Goal: Task Accomplishment & Management: Complete application form

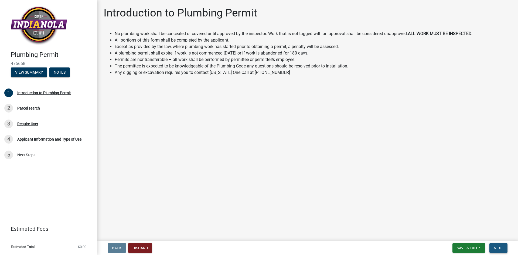
click at [501, 248] on span "Next" at bounding box center [498, 248] width 9 height 4
click at [499, 246] on span "Next" at bounding box center [498, 248] width 9 height 4
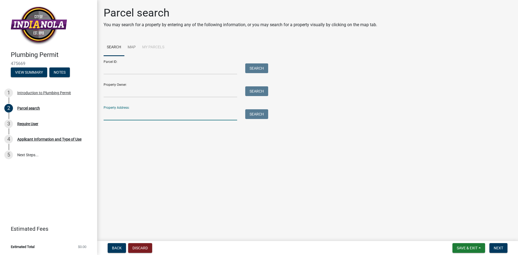
click at [121, 114] on input "Property Address:" at bounding box center [171, 114] width 134 height 11
type input "[STREET_ADDRESS]"
click at [259, 115] on button "Search" at bounding box center [256, 114] width 23 height 10
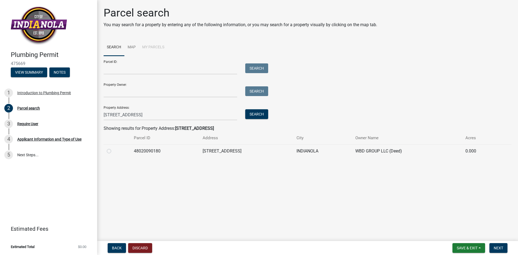
click at [113, 148] on label at bounding box center [113, 148] width 0 height 0
click at [113, 150] on input "radio" at bounding box center [115, 150] width 4 height 4
radio input "true"
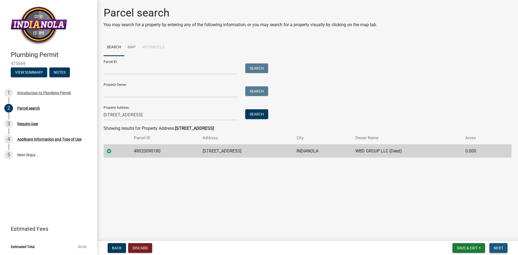
click at [503, 247] on span "Next" at bounding box center [498, 248] width 9 height 4
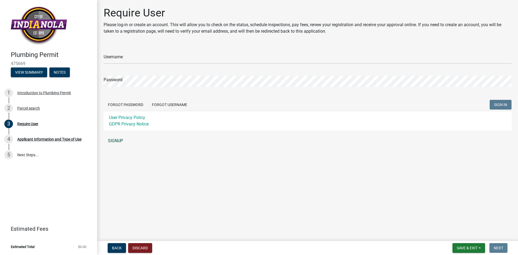
click at [111, 142] on link "SIGNUP" at bounding box center [308, 140] width 408 height 11
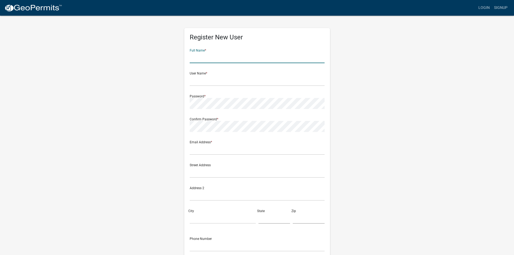
click at [223, 57] on input "text" at bounding box center [257, 57] width 135 height 11
type input "[PERSON_NAME]"
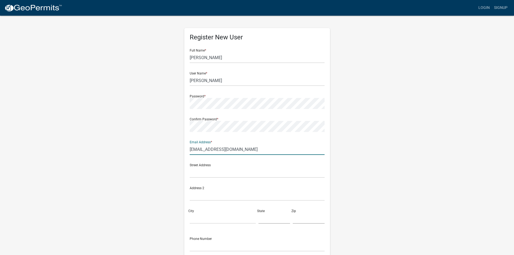
type input "[EMAIL_ADDRESS][DOMAIN_NAME]"
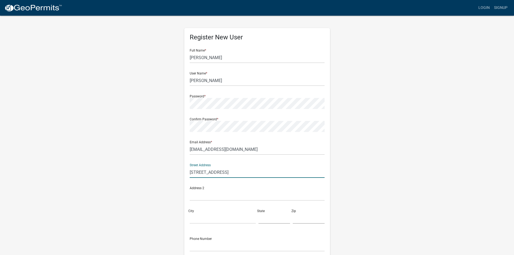
type input "[STREET_ADDRESS]"
type input "[PERSON_NAME]"
type input "i"
type input "IA"
type input "50036"
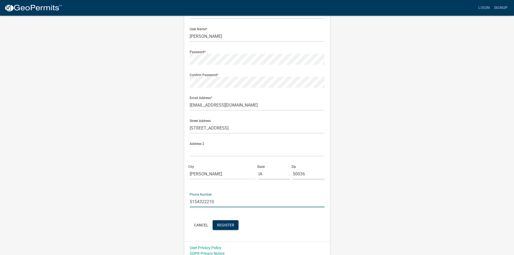
scroll to position [49, 0]
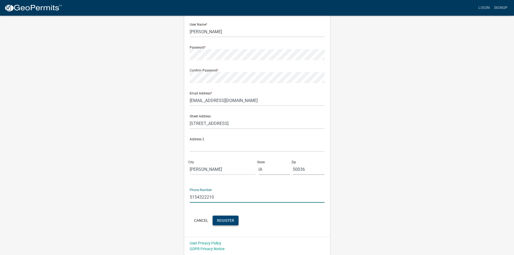
type input "5154322210"
click at [234, 220] on span "Register" at bounding box center [225, 220] width 17 height 4
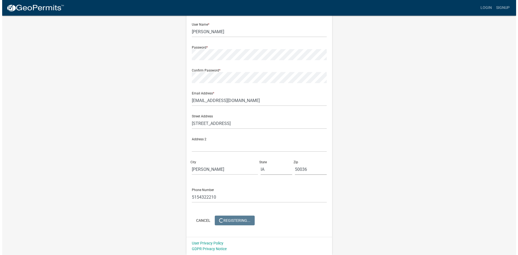
scroll to position [0, 0]
